Goal: Entertainment & Leisure: Consume media (video, audio)

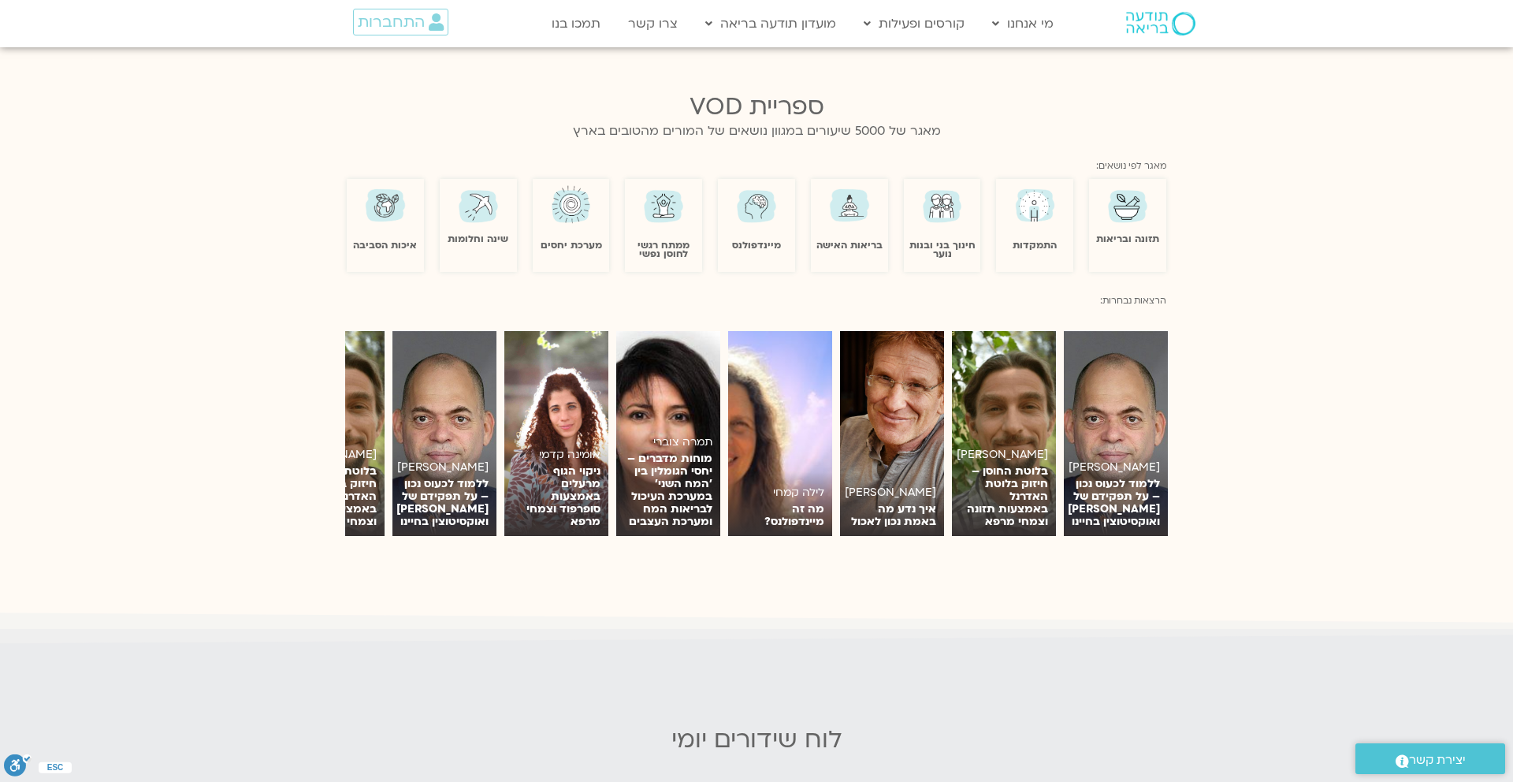
scroll to position [1380, 0]
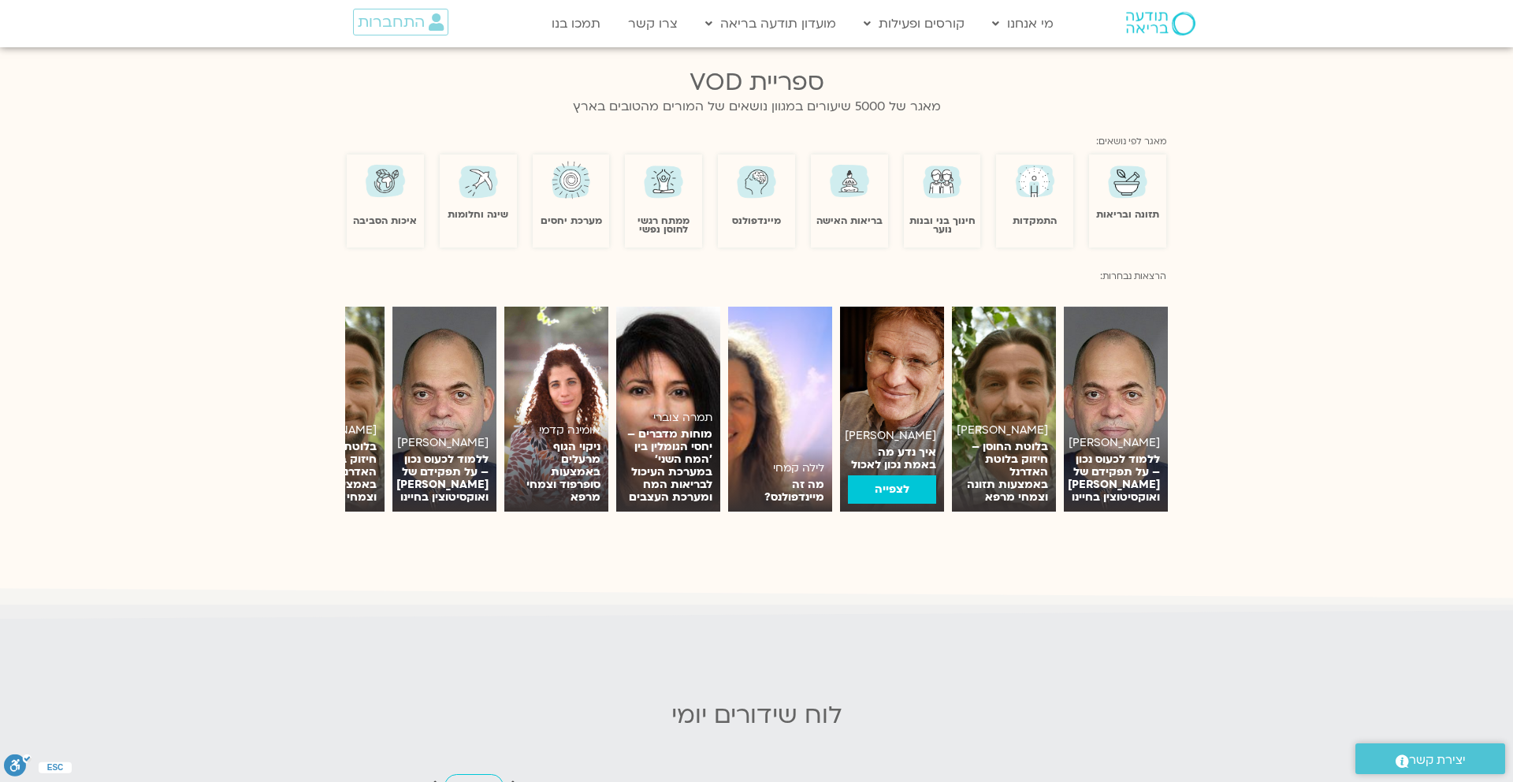
click at [905, 358] on img at bounding box center [892, 409] width 104 height 205
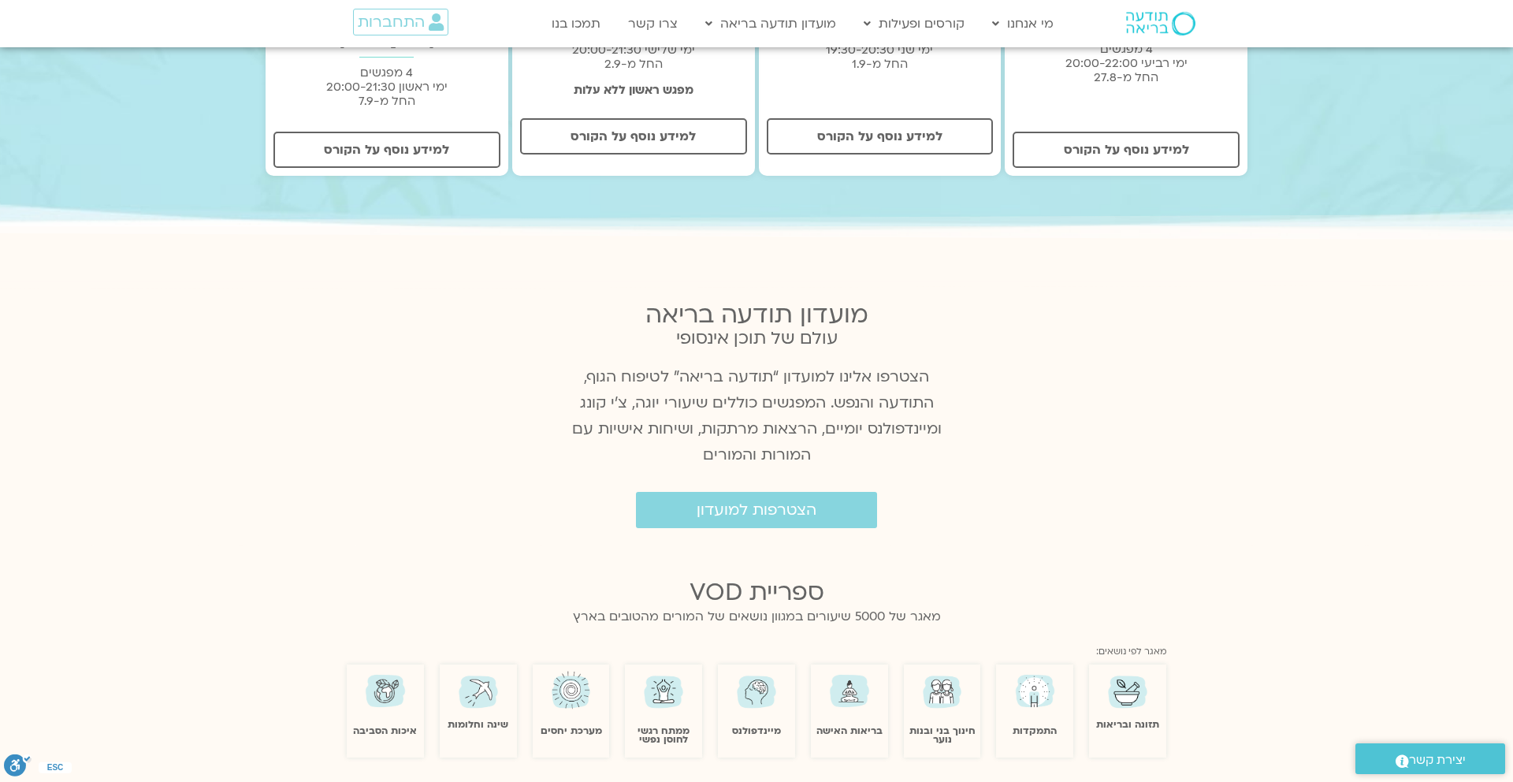
scroll to position [859, 0]
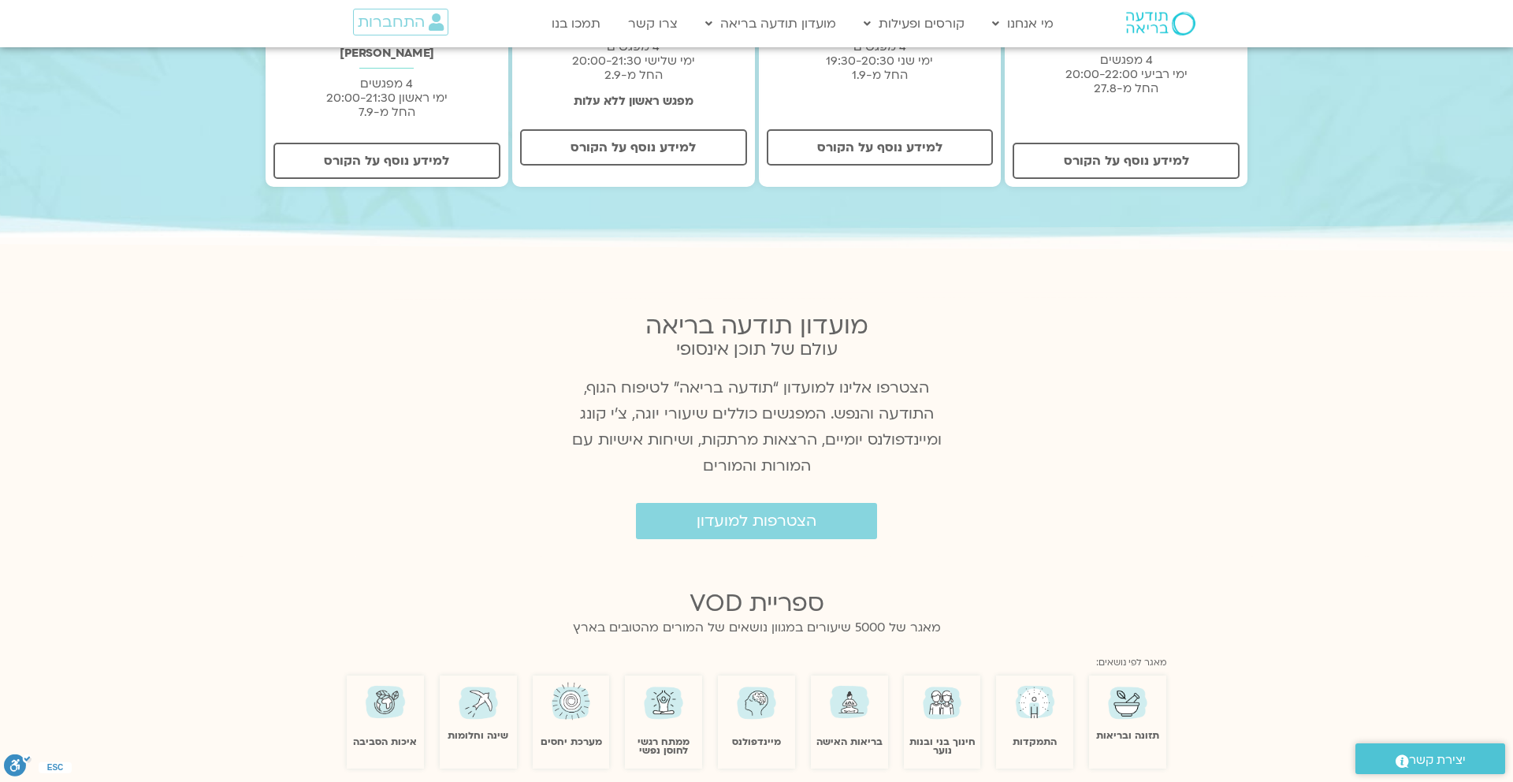
click at [753, 694] on img at bounding box center [757, 701] width 46 height 45
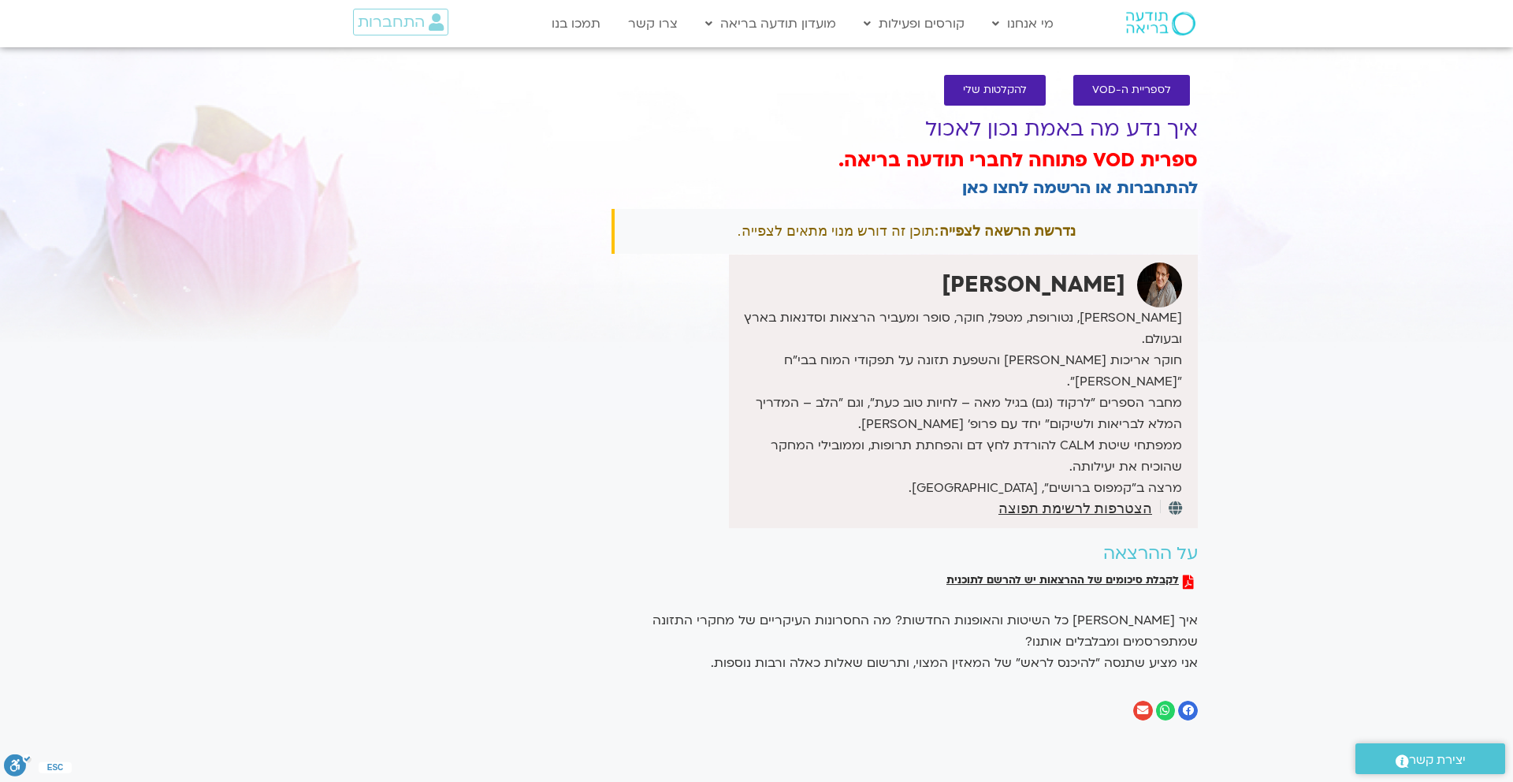
click at [1188, 704] on icon "שיתוף ב facebook" at bounding box center [1188, 709] width 11 height 11
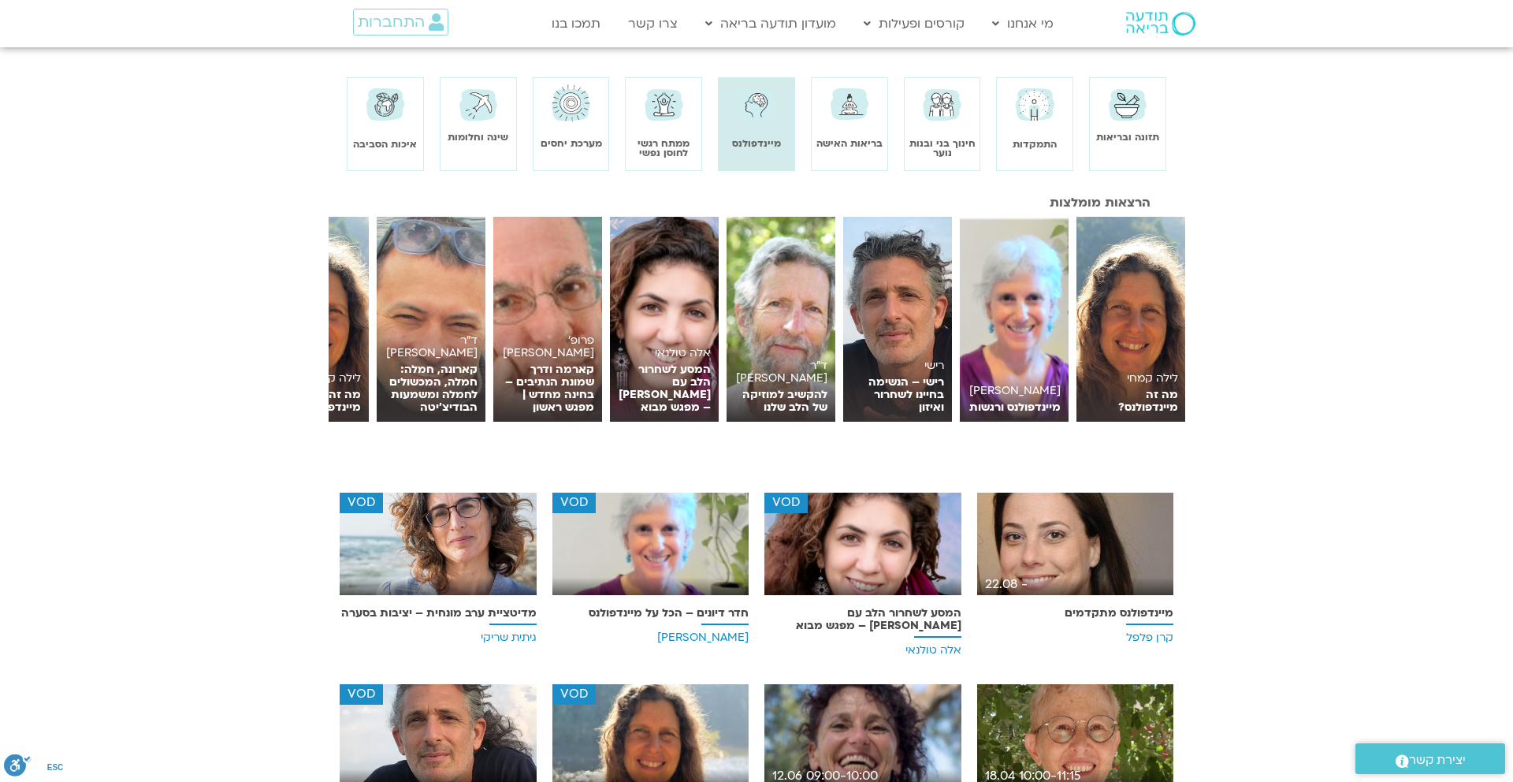
scroll to position [140, 0]
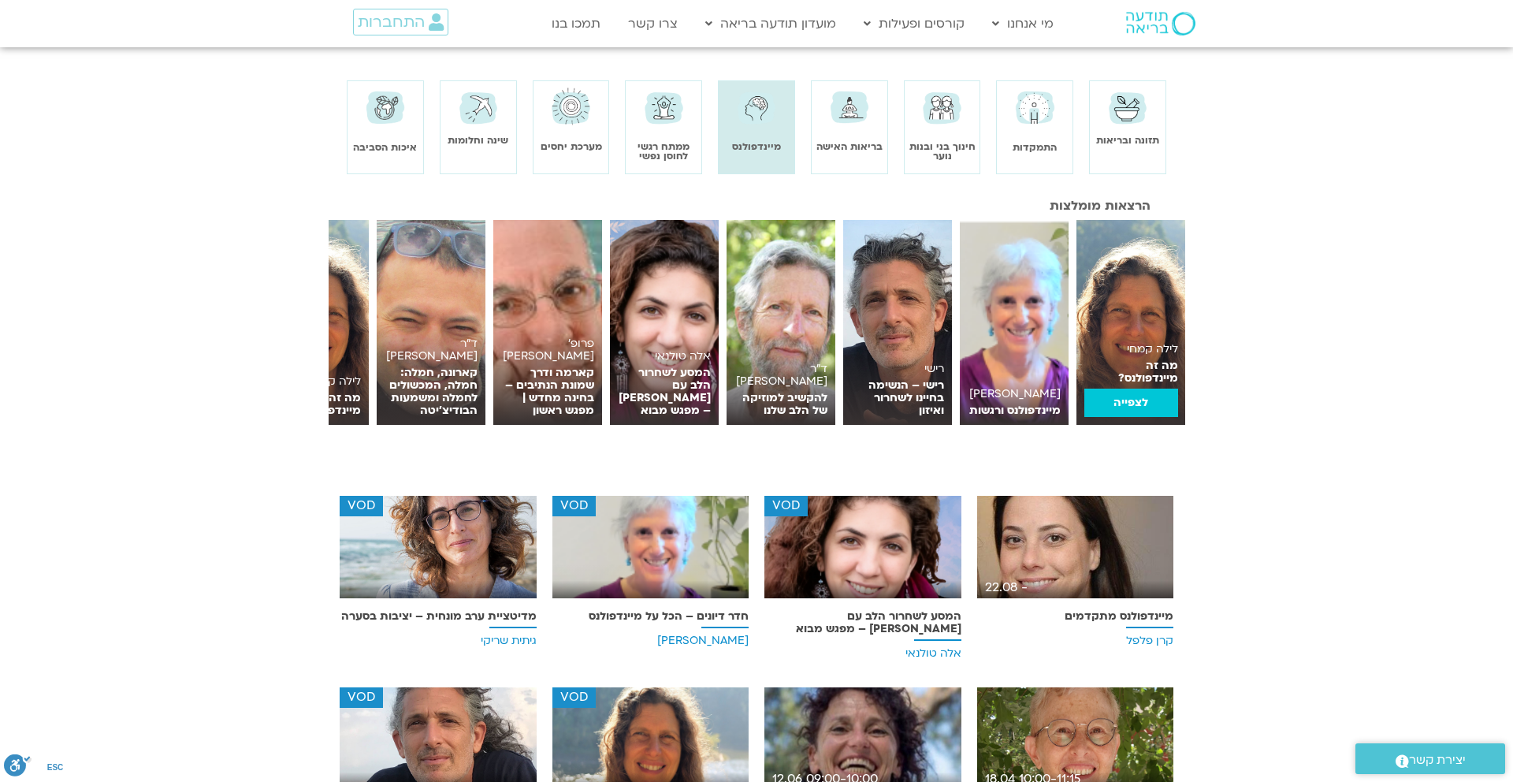
click at [1137, 396] on link "לצפייה" at bounding box center [1130, 402] width 93 height 28
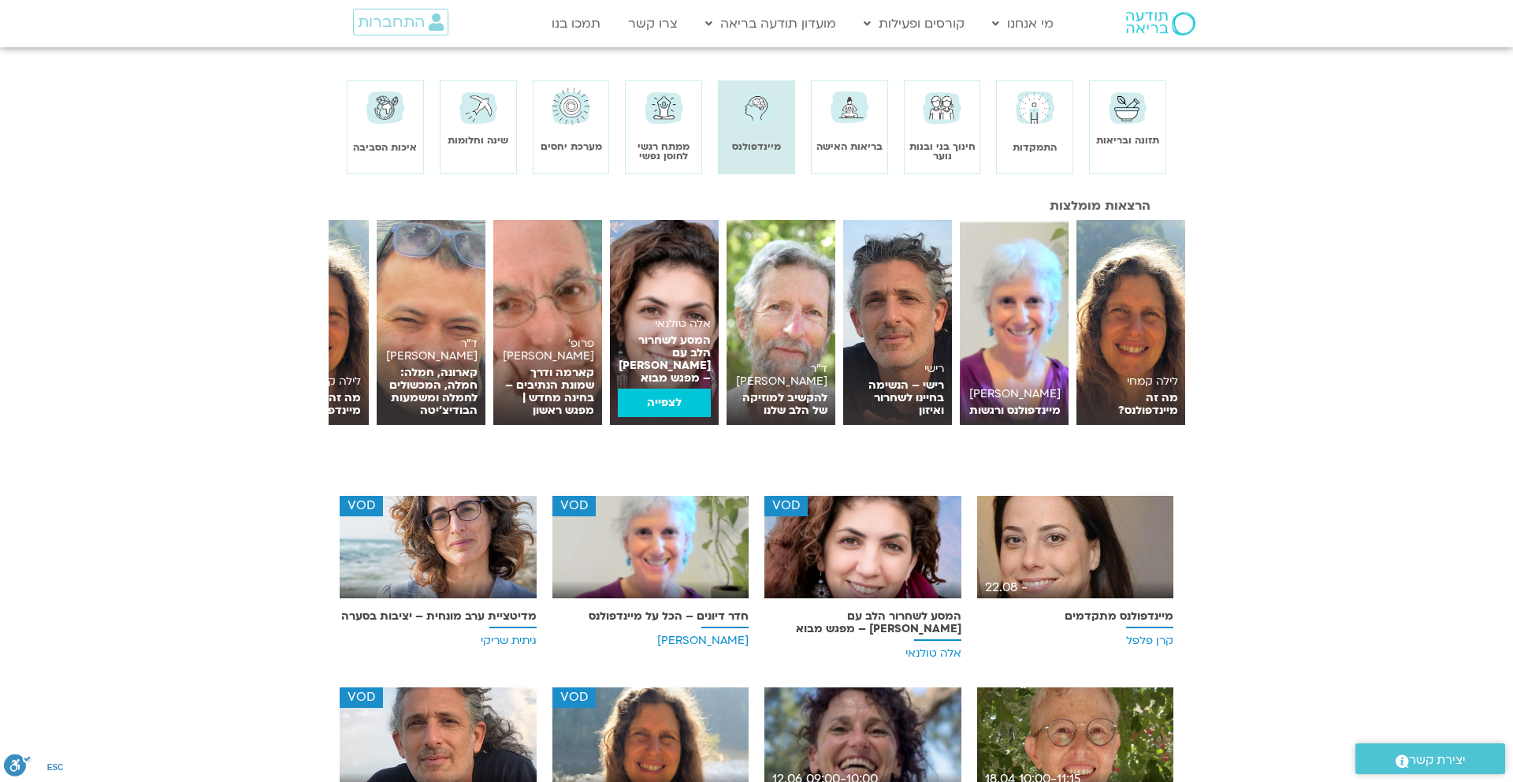
click at [666, 396] on link "לצפייה" at bounding box center [664, 402] width 93 height 28
